Goal: Obtain resource: Download file/media

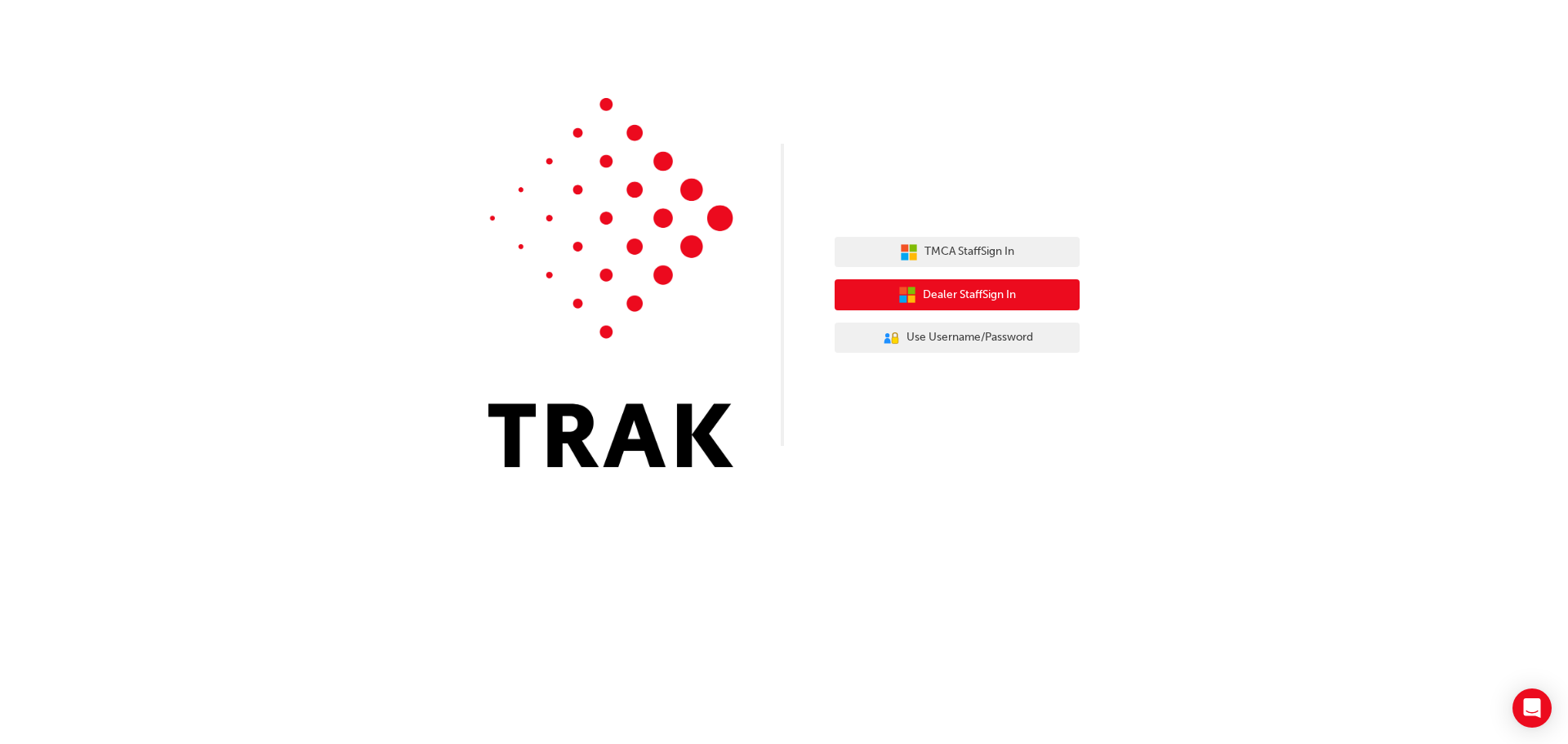
click at [974, 293] on span "Dealer Staff Sign In" at bounding box center [969, 295] width 93 height 19
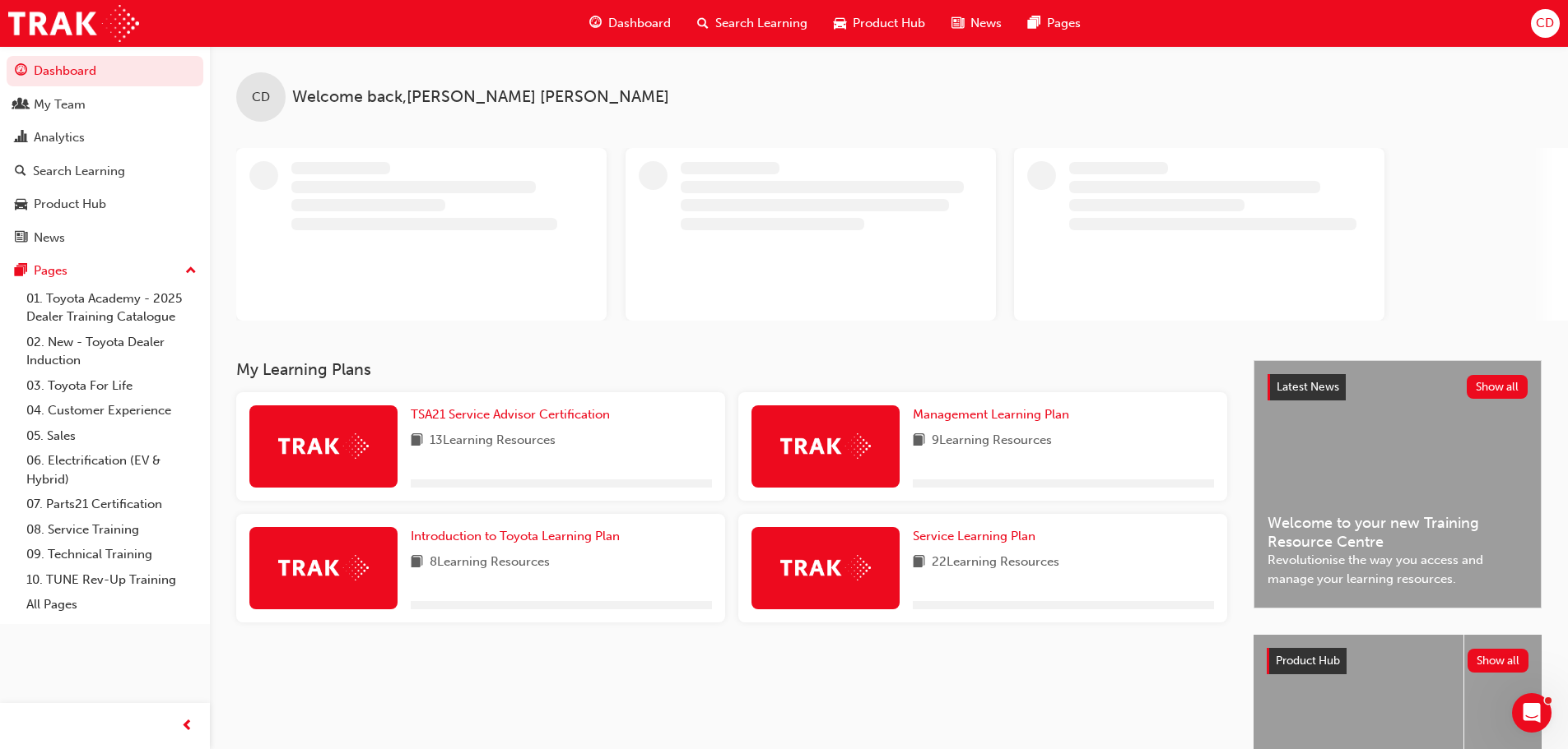
click at [1543, 23] on span "CD" at bounding box center [1544, 24] width 18 height 19
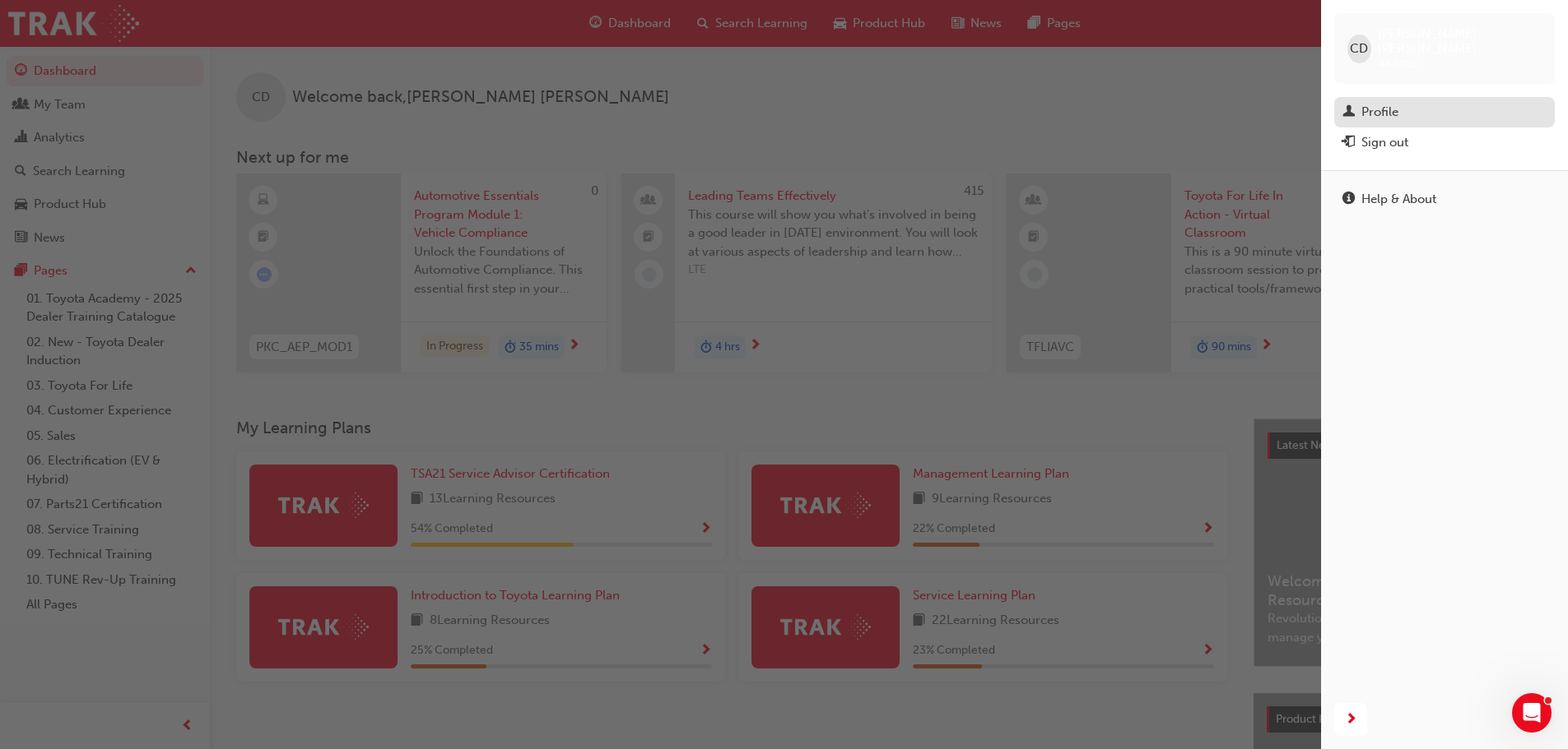
click at [1381, 103] on div "Profile" at bounding box center [1380, 112] width 37 height 19
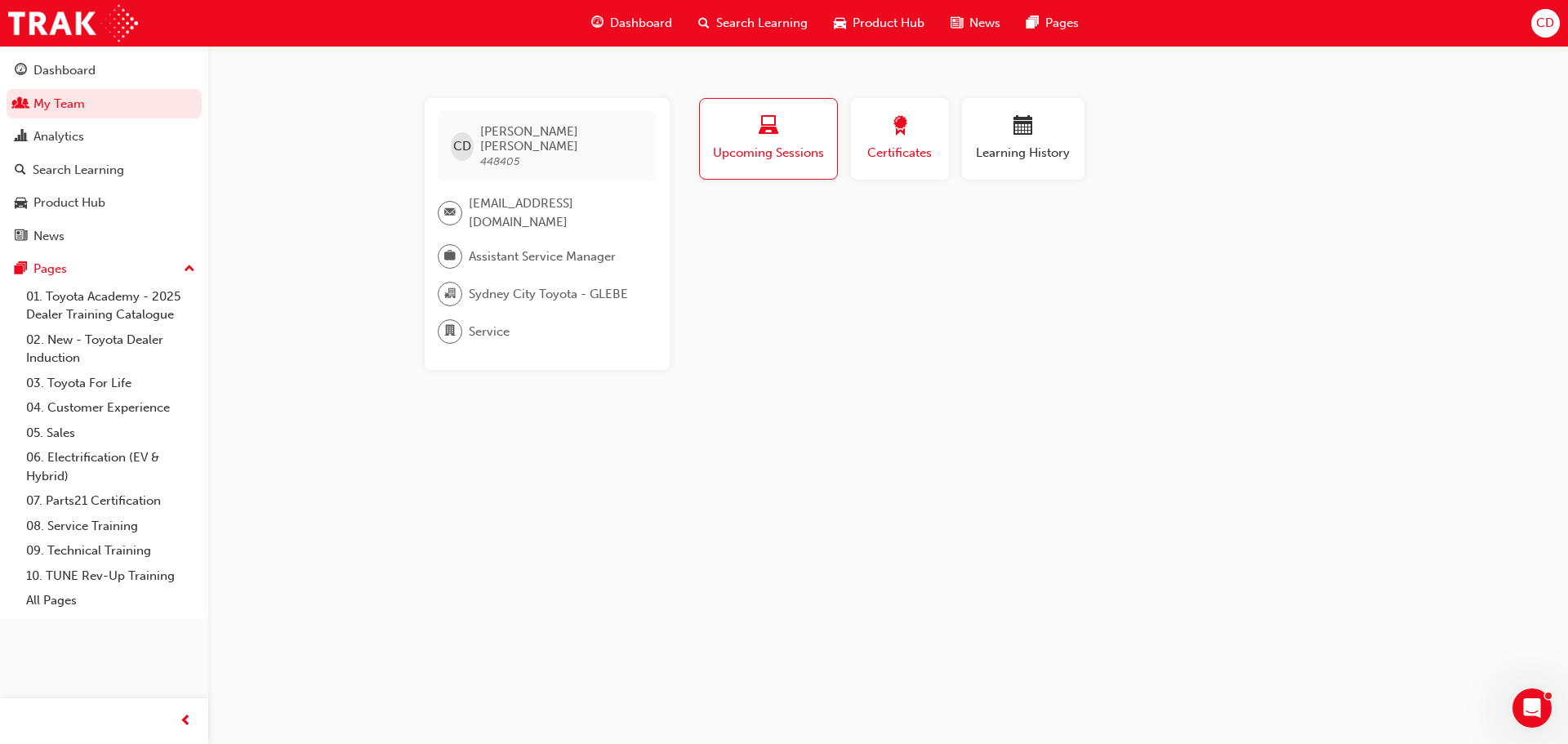
click at [898, 133] on span "award-icon" at bounding box center [899, 127] width 19 height 22
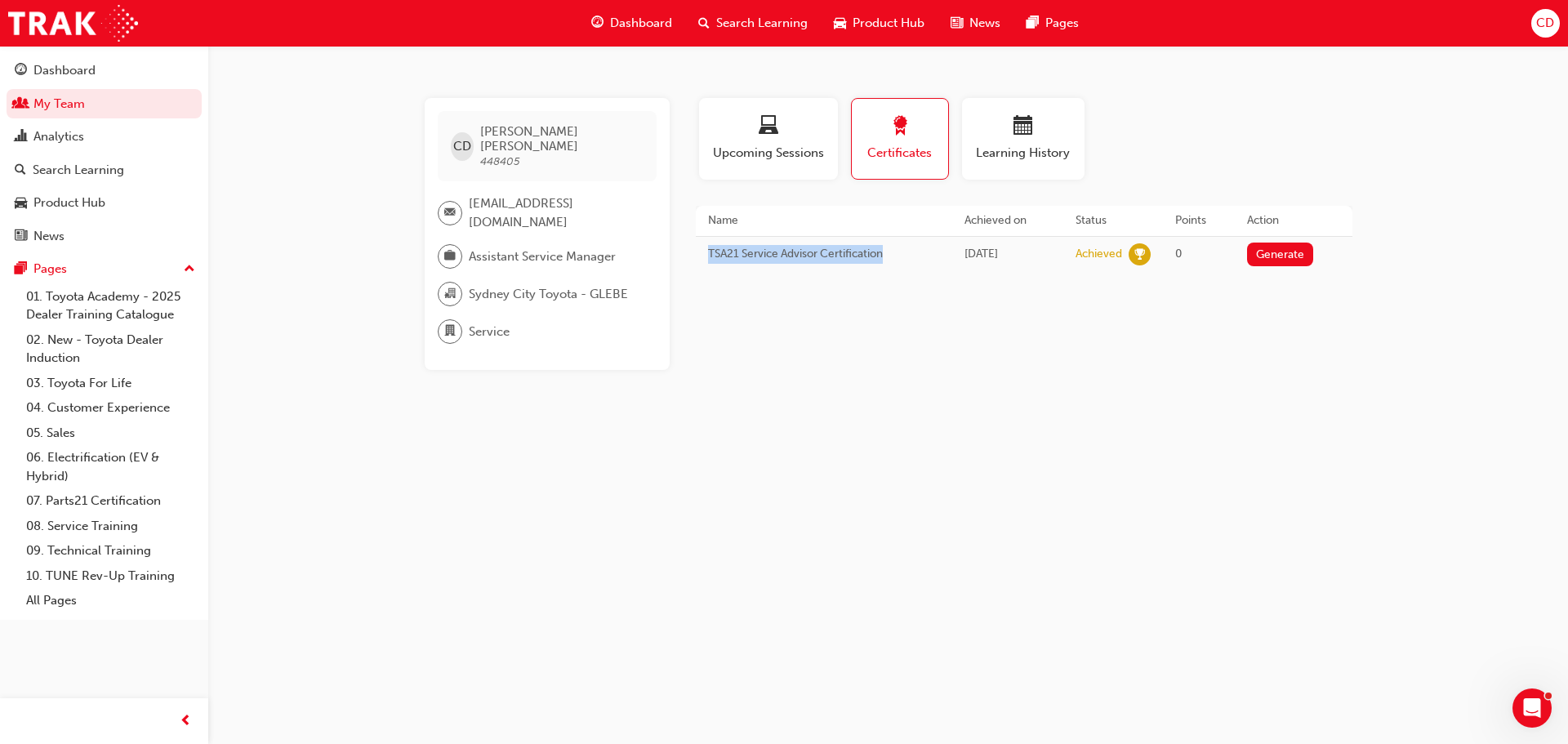
drag, startPoint x: 709, startPoint y: 256, endPoint x: 908, endPoint y: 274, distance: 199.8
click at [897, 263] on td "TSA21 Service Advisor Certification" at bounding box center [824, 254] width 257 height 36
click at [930, 332] on div "Profile Upcoming Sessions Certificates Learning History CD Christopher Demetre …" at bounding box center [1024, 234] width 657 height 272
click at [1286, 254] on button "Generate" at bounding box center [1281, 254] width 67 height 24
drag, startPoint x: 1520, startPoint y: 0, endPoint x: 1078, endPoint y: 528, distance: 688.6
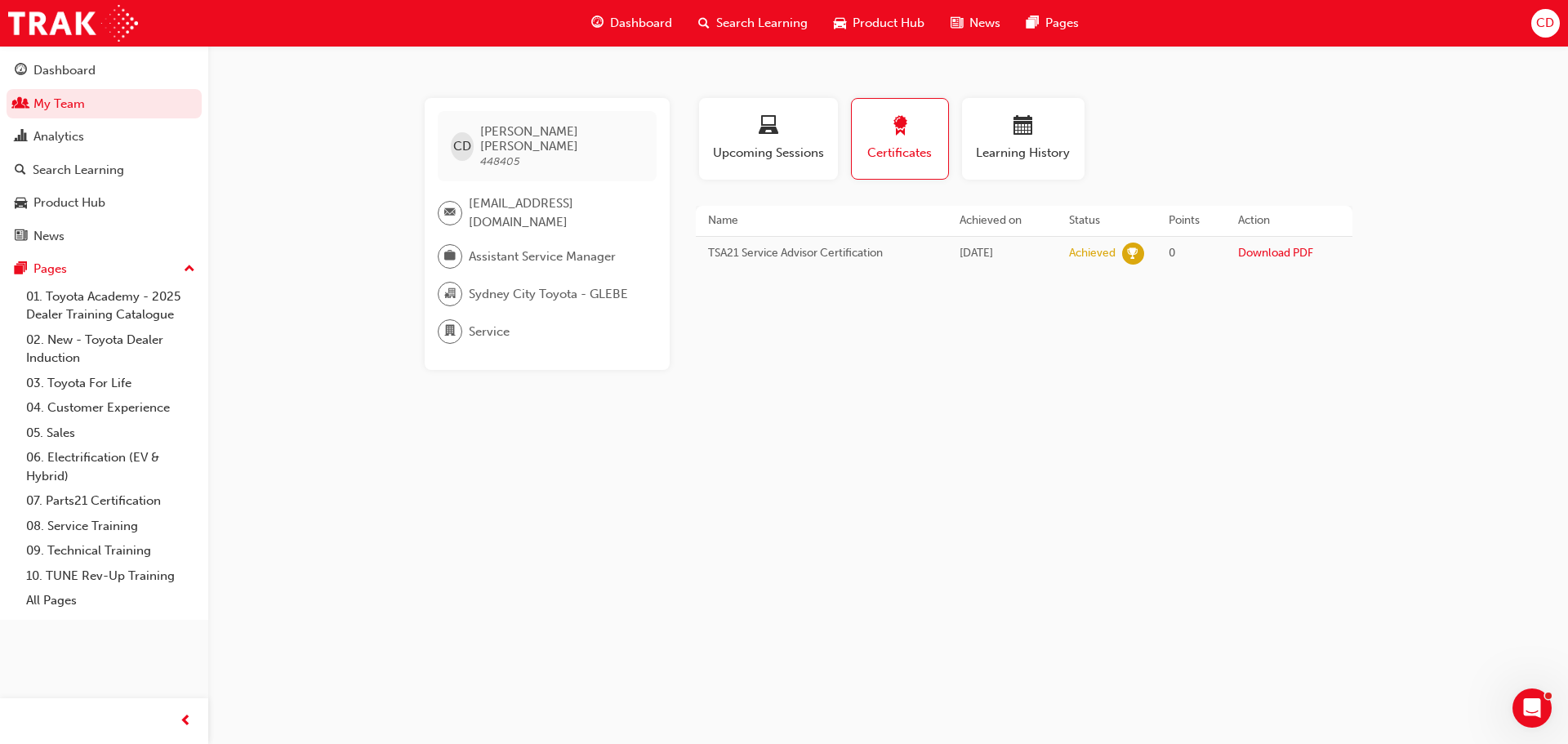
click at [1078, 528] on div "CD Christopher Demetre 448405 cdemetre@sydneycitytoyota.com.au Assistant Servic…" at bounding box center [784, 372] width 1568 height 744
click at [1279, 253] on link "Download PDF" at bounding box center [1275, 252] width 75 height 14
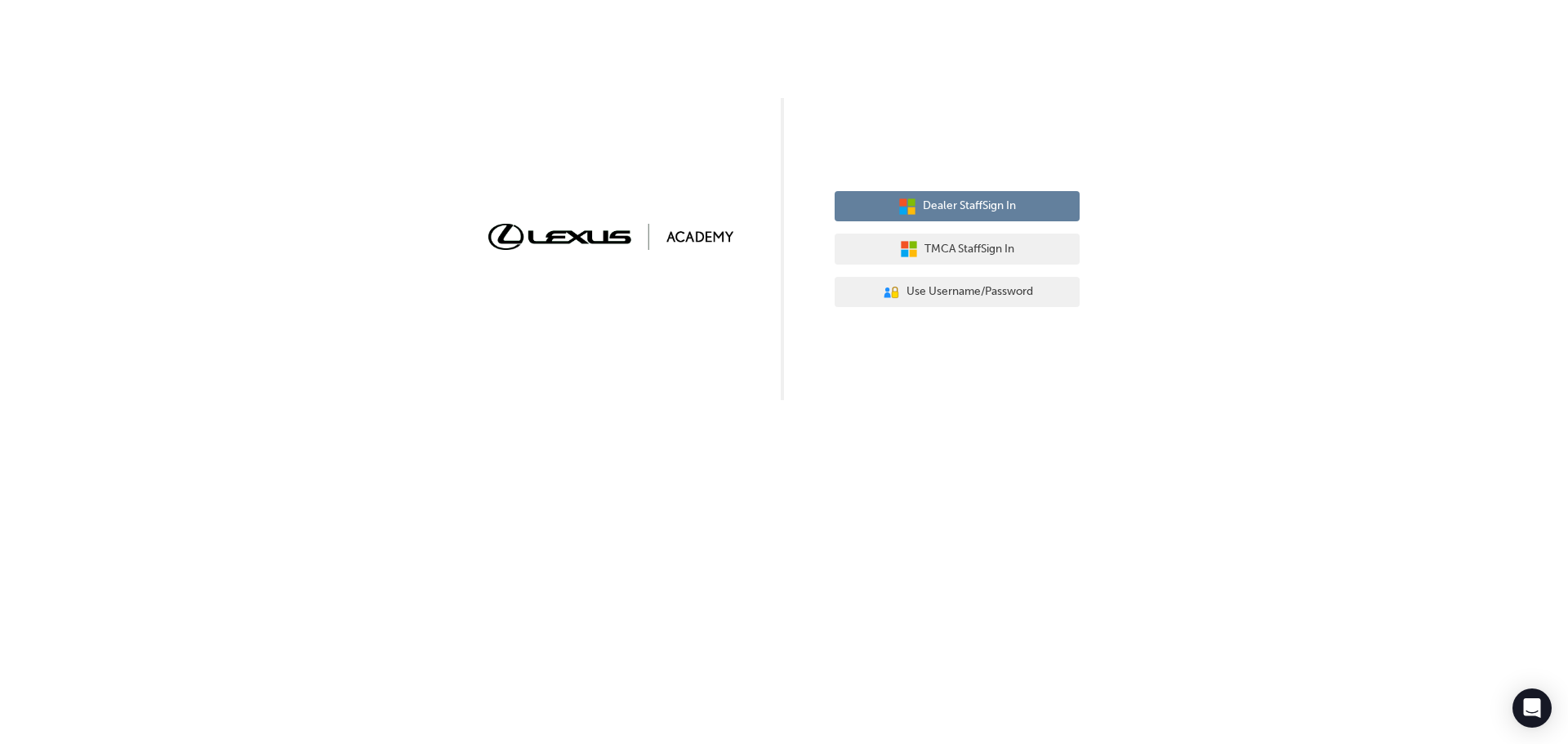
click at [967, 200] on span "Dealer Staff Sign In" at bounding box center [969, 206] width 93 height 19
click at [991, 206] on span "Dealer Staff Sign In" at bounding box center [969, 206] width 93 height 19
click at [980, 205] on span "Dealer Staff Sign In" at bounding box center [969, 206] width 93 height 19
click at [987, 201] on span "Dealer Staff Sign In" at bounding box center [969, 206] width 93 height 19
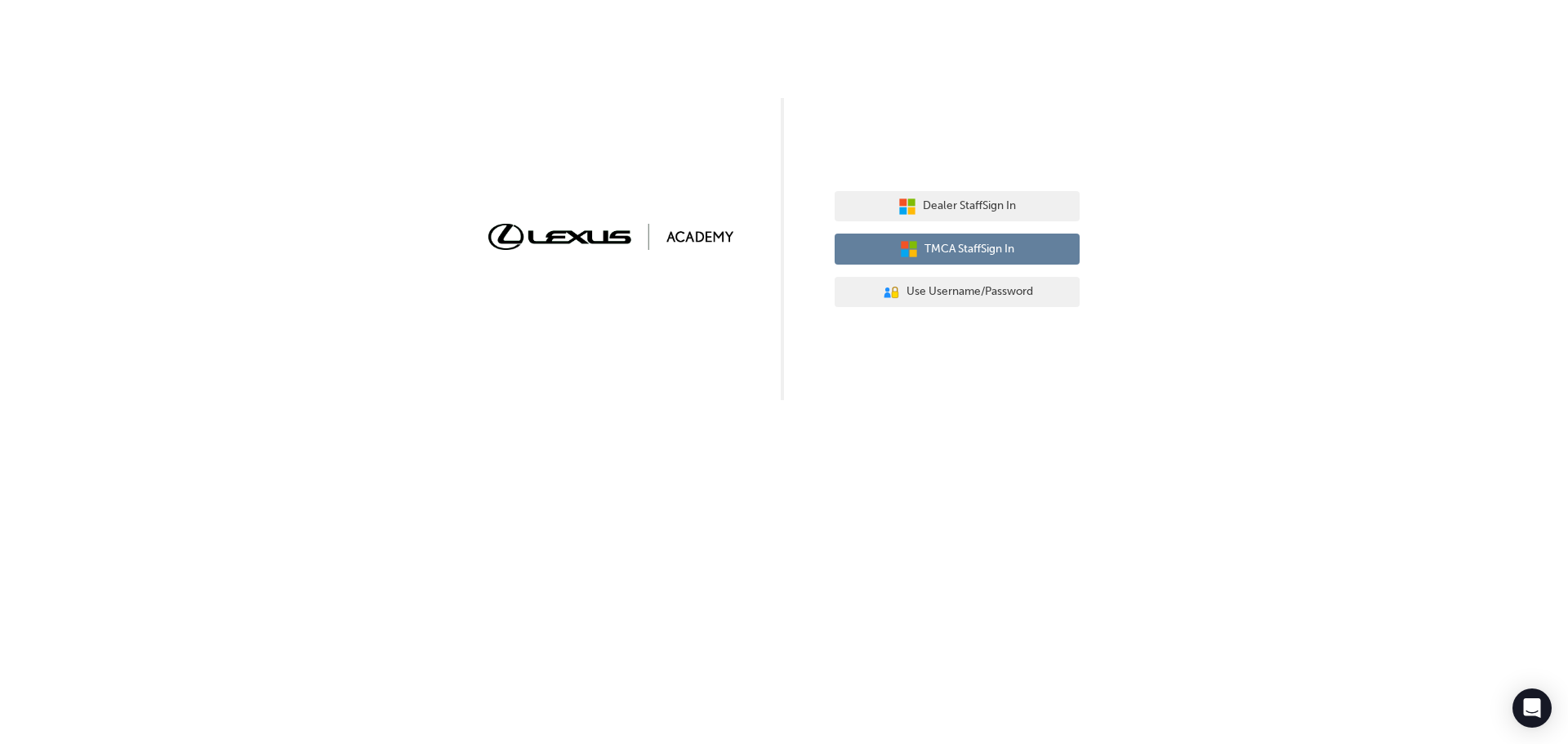
click at [954, 247] on span "TMCA Staff Sign In" at bounding box center [969, 249] width 90 height 19
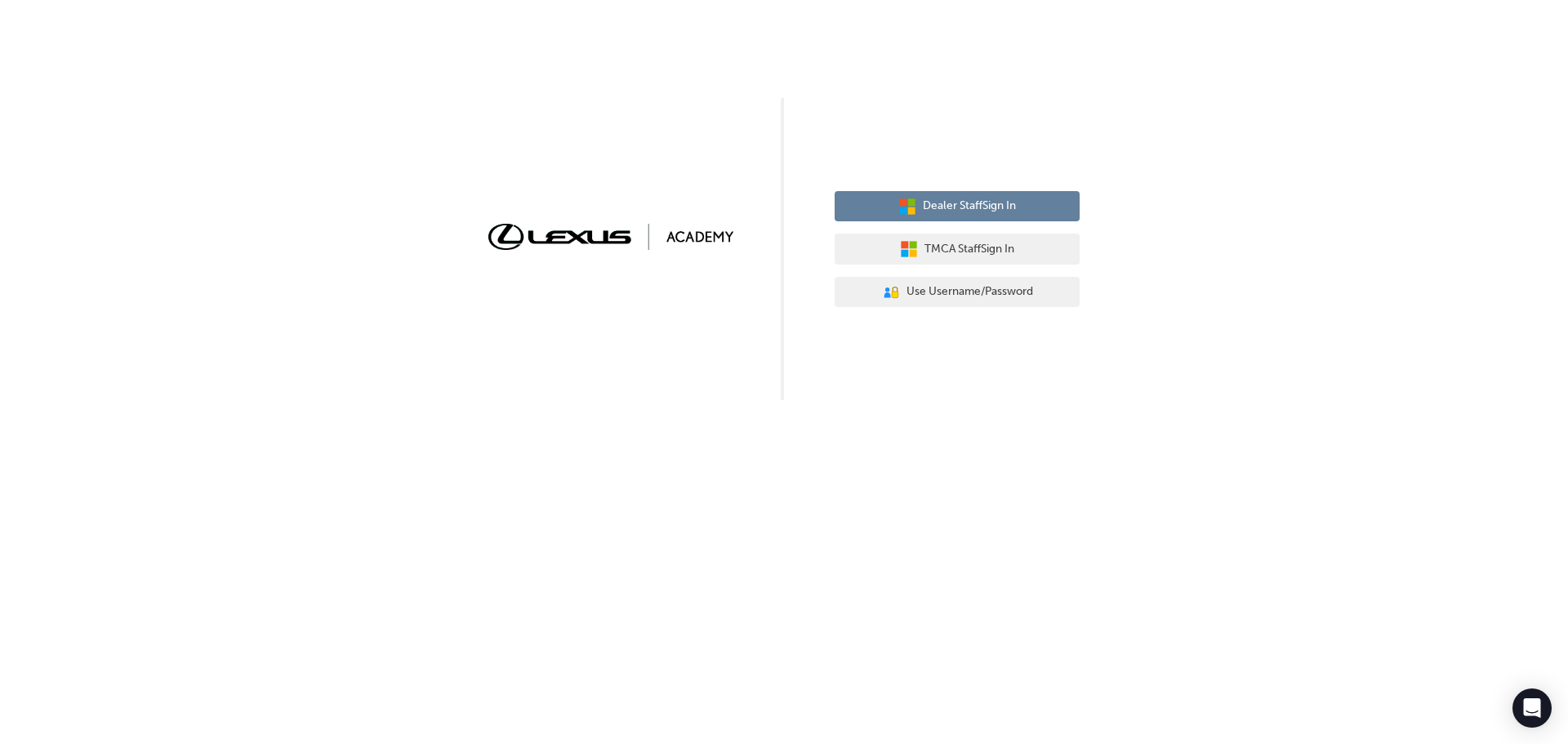
click at [1006, 210] on span "Dealer Staff Sign In" at bounding box center [969, 206] width 93 height 19
click at [403, 203] on div "Dealer Staff Sign In TMCA Staff Sign In User Authentication Icon - Blue Person,…" at bounding box center [784, 200] width 1568 height 401
